Goal: Obtain resource: Download file/media

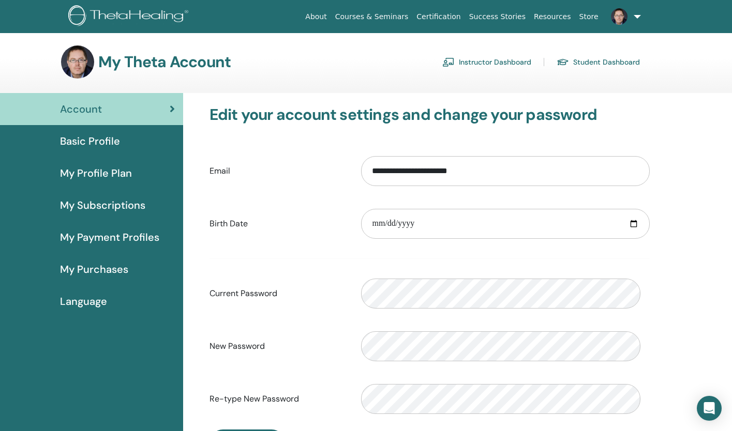
click at [468, 70] on link "Instructor Dashboard" at bounding box center [486, 62] width 89 height 17
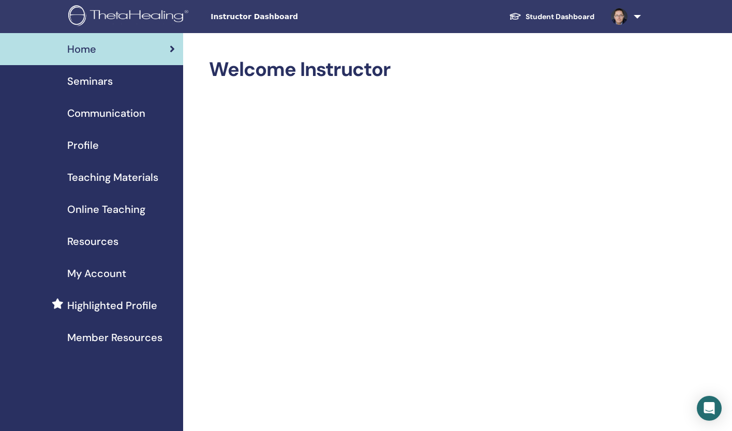
click at [108, 185] on span "Teaching Materials" at bounding box center [112, 178] width 91 height 16
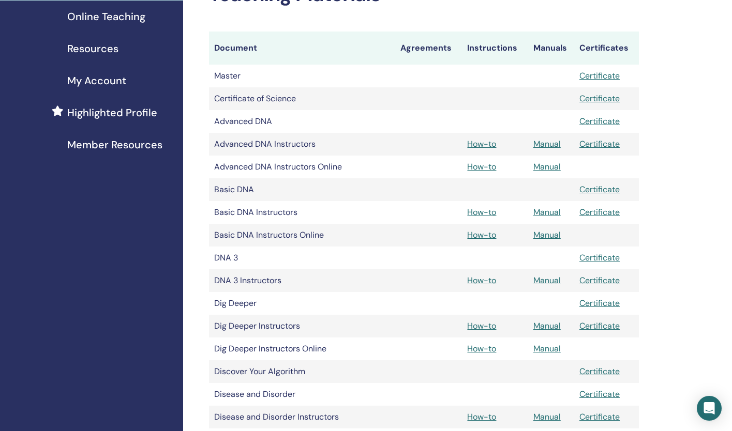
scroll to position [200, 0]
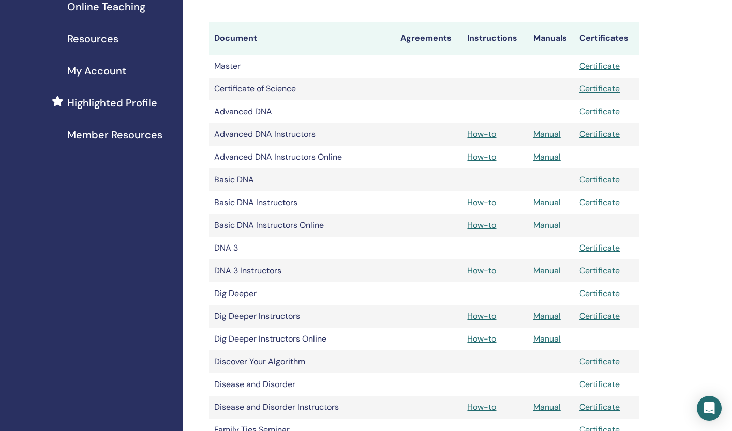
click at [551, 231] on link "Manual" at bounding box center [546, 225] width 27 height 11
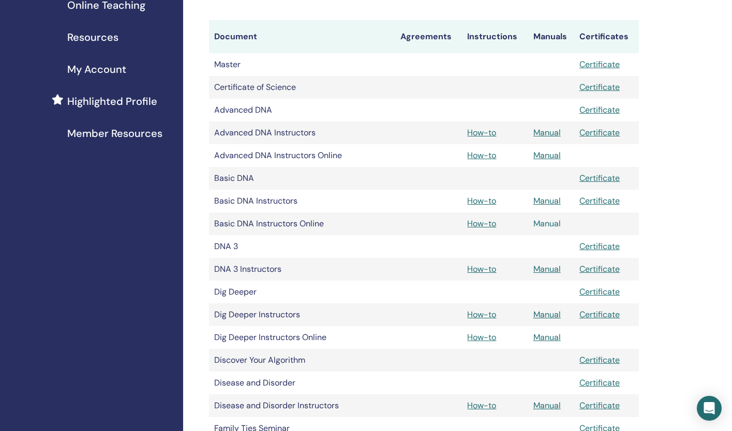
scroll to position [205, 0]
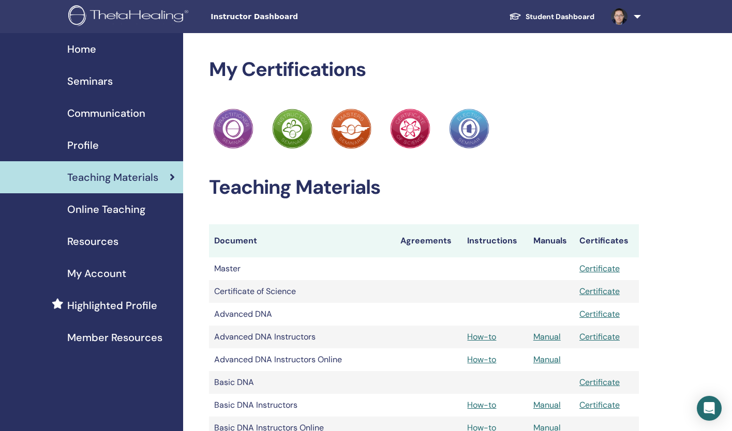
scroll to position [204, 0]
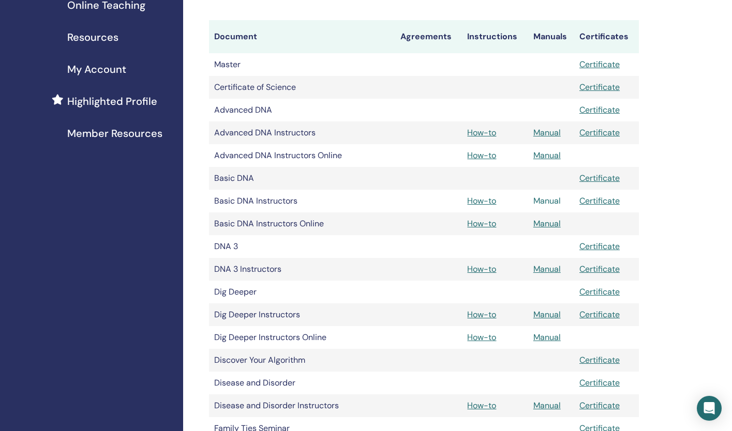
click at [545, 206] on link "Manual" at bounding box center [546, 200] width 27 height 11
